Goal: Information Seeking & Learning: Learn about a topic

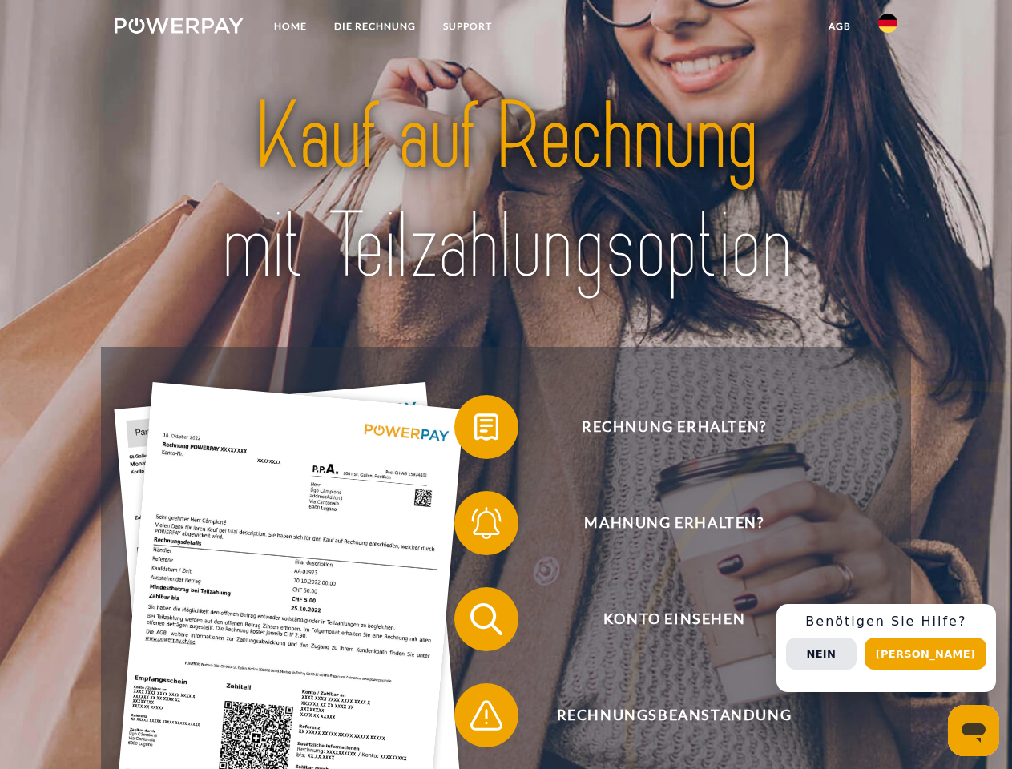
click at [179, 28] on img at bounding box center [179, 26] width 129 height 16
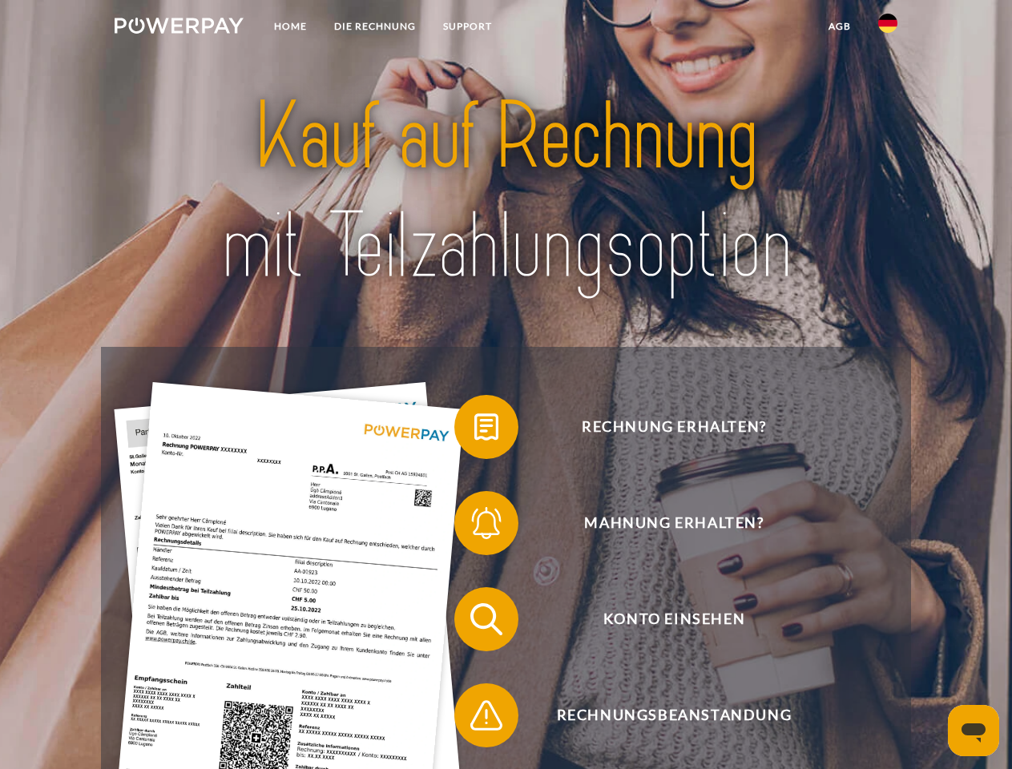
click at [888, 28] on img at bounding box center [887, 23] width 19 height 19
click at [839, 26] on link "agb" at bounding box center [840, 26] width 50 height 29
click at [474, 430] on span at bounding box center [462, 427] width 80 height 80
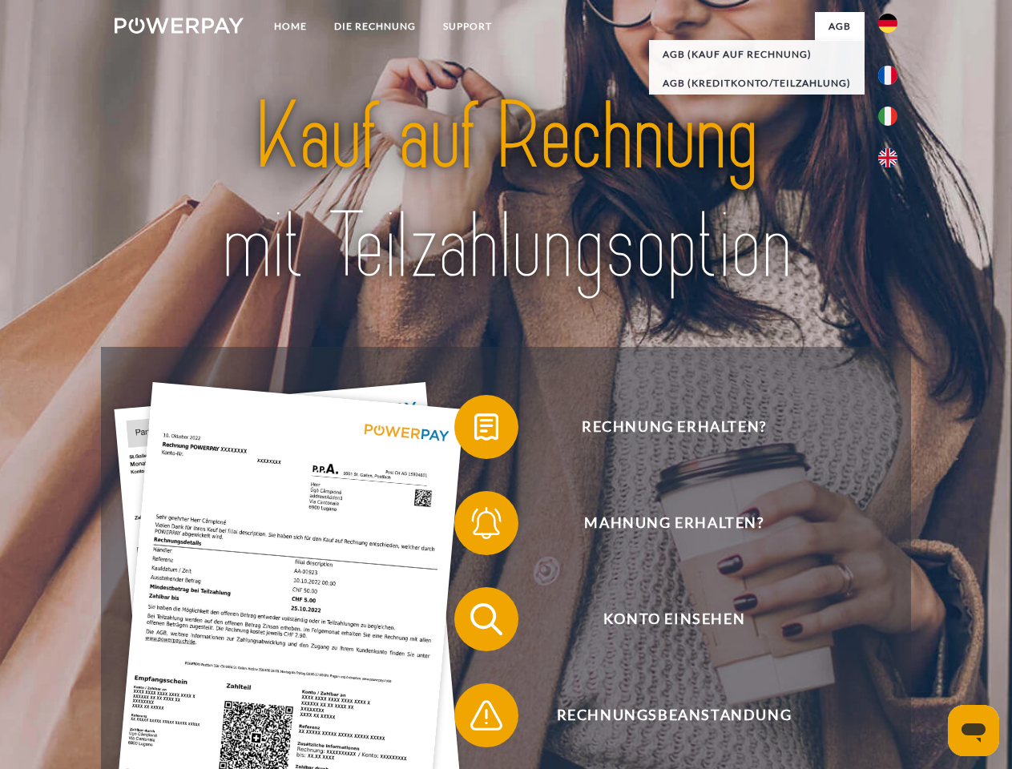
click at [474, 527] on span at bounding box center [462, 523] width 80 height 80
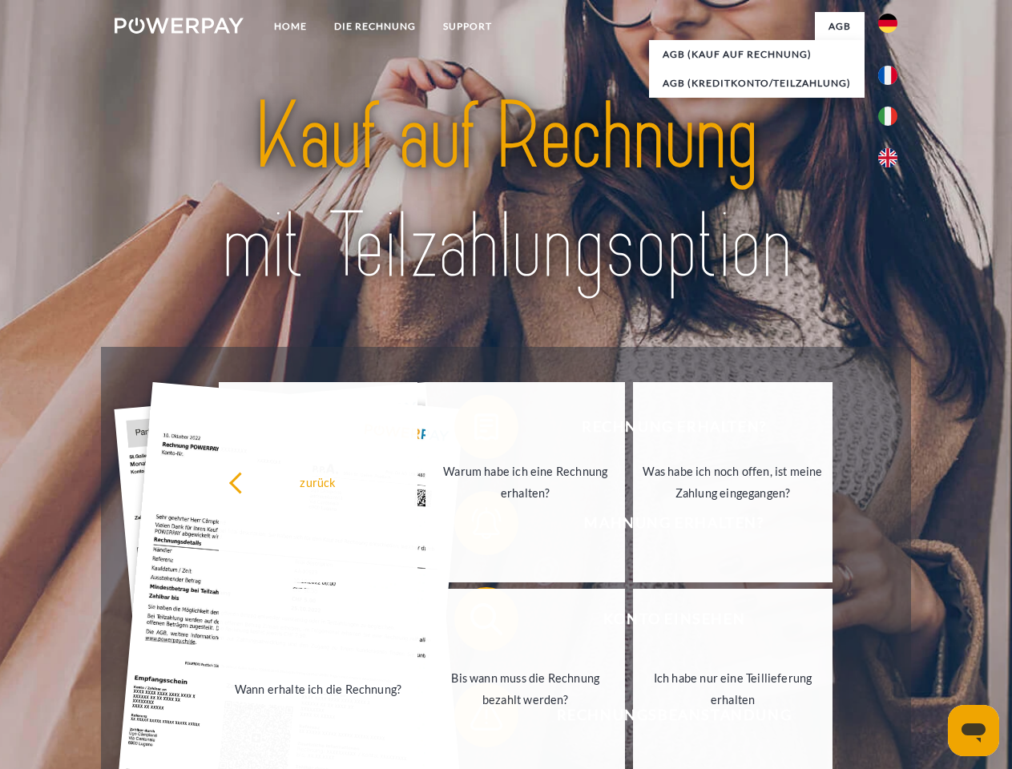
click at [474, 623] on link "Bis wann muss die Rechnung bezahlt werden?" at bounding box center [526, 689] width 200 height 200
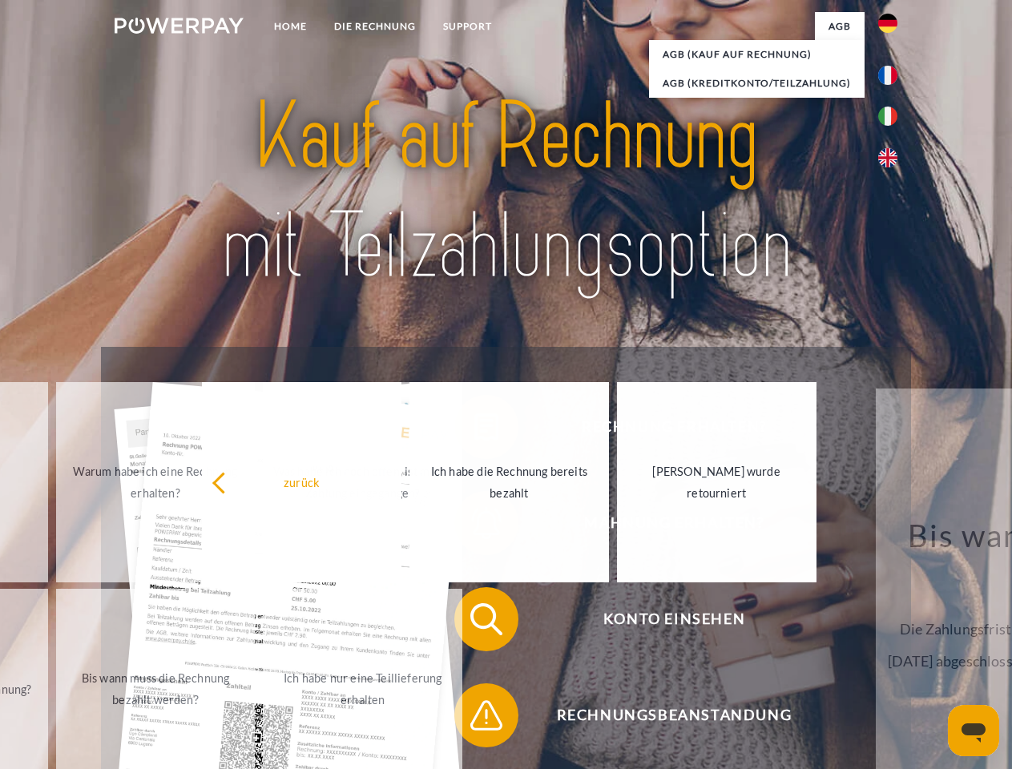
click at [474, 719] on span at bounding box center [462, 716] width 80 height 80
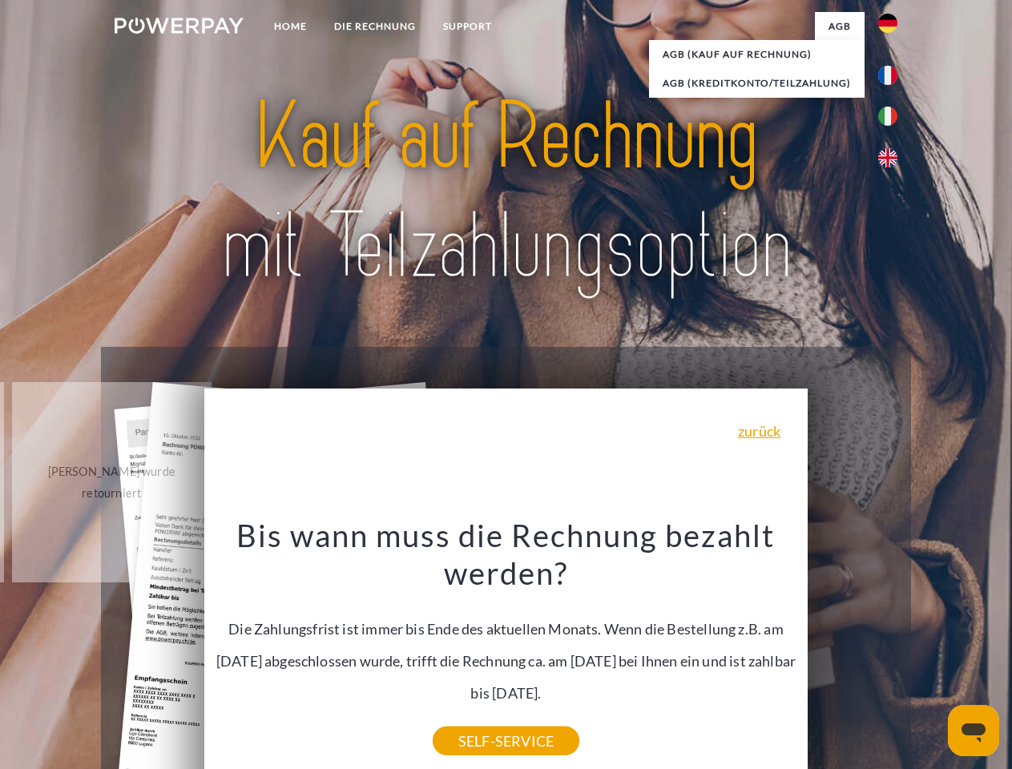
click at [892, 648] on div "Rechnung erhalten? Mahnung erhalten? Konto einsehen" at bounding box center [505, 667] width 809 height 641
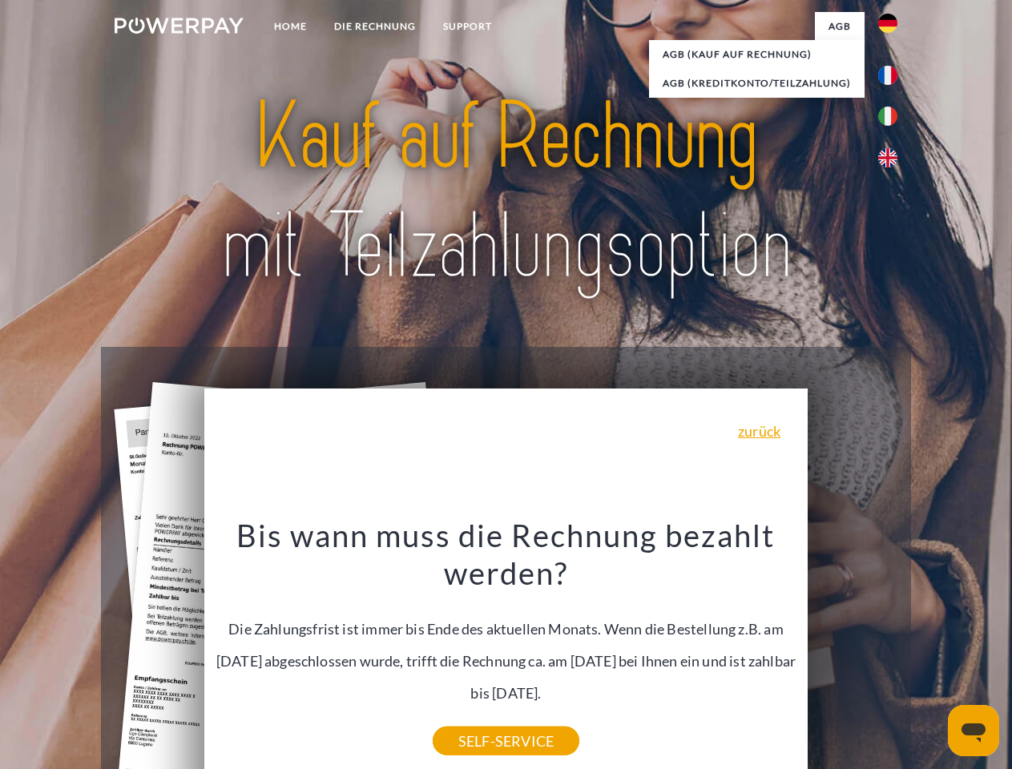
click at [853, 652] on span "Konto einsehen" at bounding box center [674, 619] width 393 height 64
click at [931, 654] on header "Home DIE RECHNUNG SUPPORT" at bounding box center [506, 553] width 1012 height 1107
